Goal: Task Accomplishment & Management: Use online tool/utility

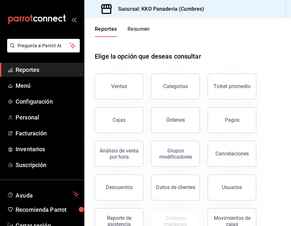
click at [33, 71] on span "Reportes" at bounding box center [47, 69] width 63 height 9
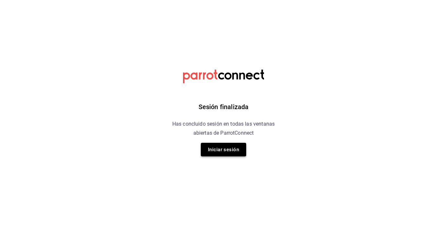
click at [237, 145] on button "Iniciar sesión" at bounding box center [223, 150] width 45 height 14
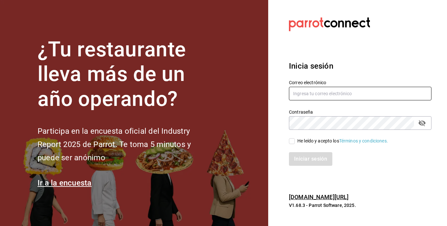
type input "[EMAIL_ADDRESS][PERSON_NAME][DOMAIN_NAME]"
click at [290, 142] on input "He leído y acepto los Términos y condiciones." at bounding box center [292, 141] width 6 height 6
checkbox input "true"
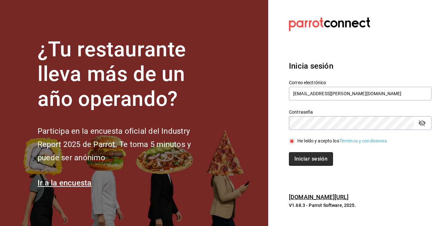
click at [290, 158] on button "Iniciar sesión" at bounding box center [311, 159] width 44 height 14
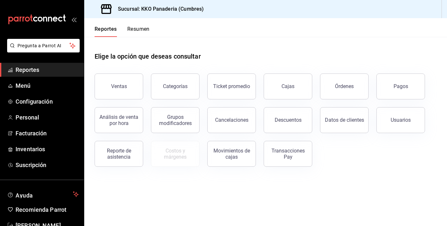
click at [139, 35] on button "Resumen" at bounding box center [138, 31] width 22 height 11
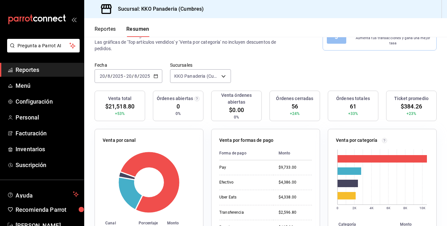
scroll to position [38, 0]
